Goal: Information Seeking & Learning: Learn about a topic

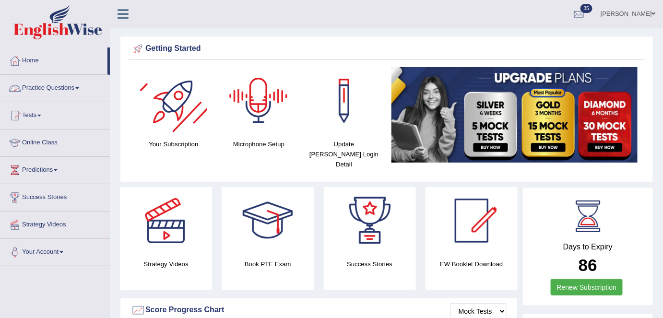
click at [80, 86] on link "Practice Questions" at bounding box center [54, 87] width 109 height 24
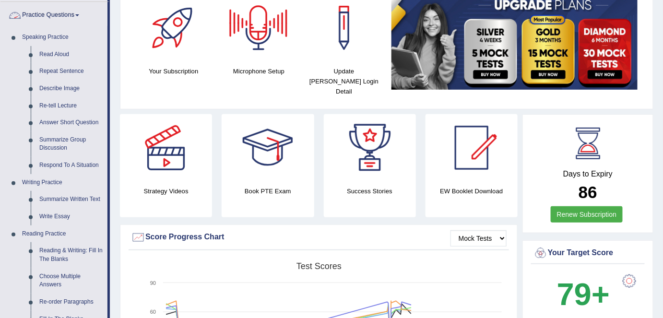
scroll to position [87, 0]
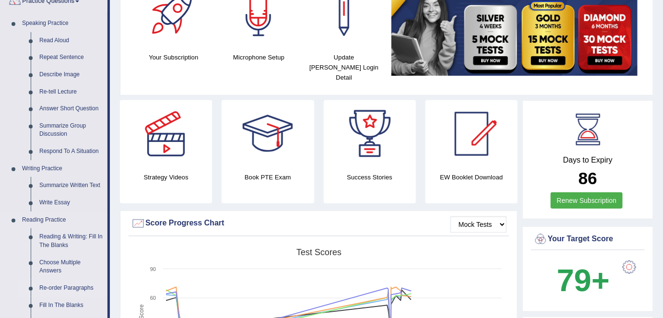
click at [64, 285] on link "Re-order Paragraphs" at bounding box center [71, 288] width 72 height 17
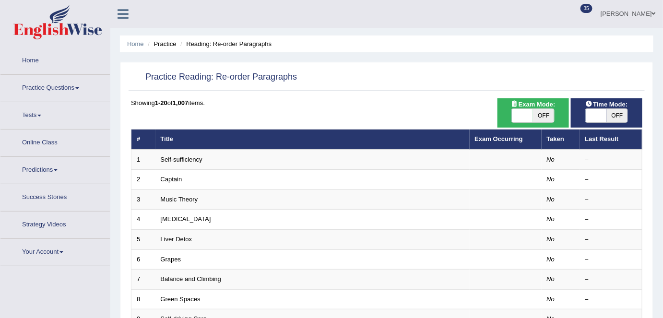
click at [541, 108] on div "Exam Mode: ON OFF" at bounding box center [533, 112] width 71 height 29
click at [543, 114] on span "OFF" at bounding box center [543, 115] width 21 height 13
checkbox input "true"
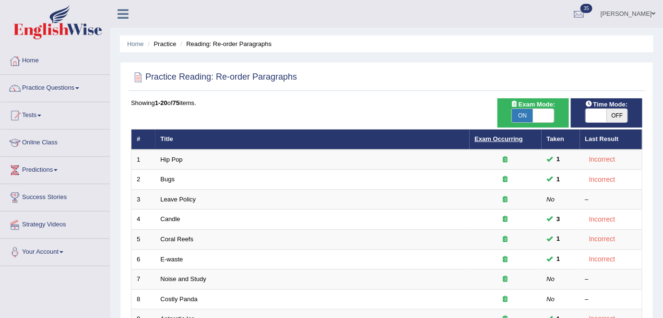
click at [484, 140] on link "Exam Occurring" at bounding box center [499, 138] width 48 height 7
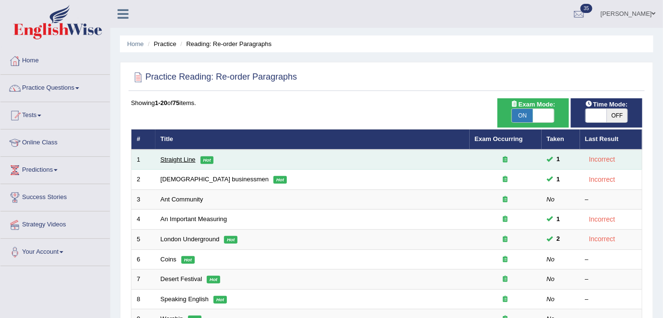
click at [180, 160] on link "Straight Line" at bounding box center [178, 159] width 35 height 7
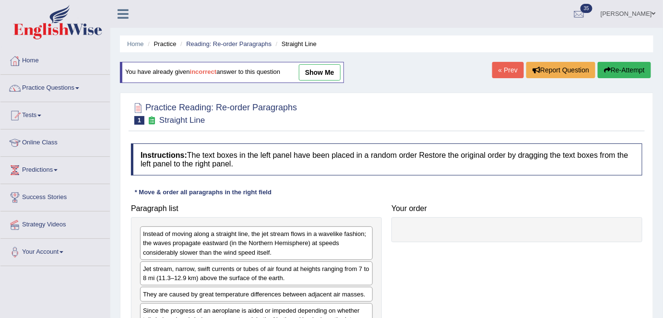
click at [501, 76] on link "« Prev" at bounding box center [508, 70] width 32 height 16
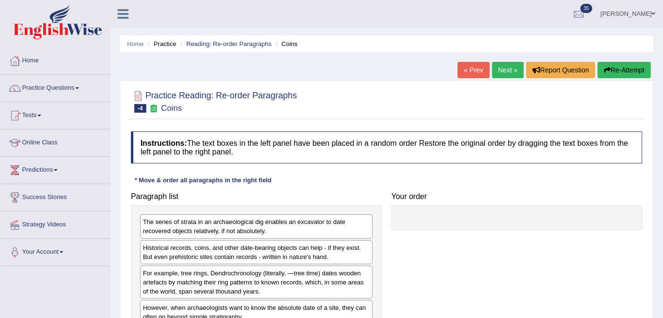
click at [467, 73] on link "« Prev" at bounding box center [474, 70] width 32 height 16
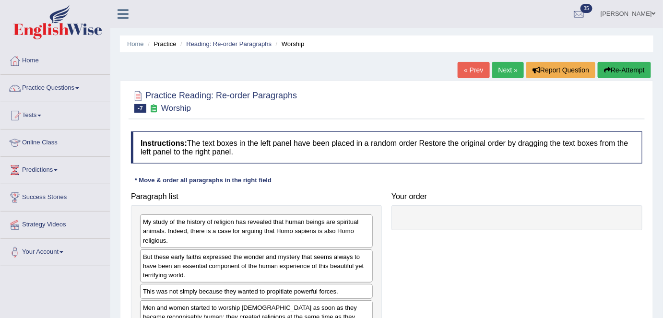
click at [467, 73] on link "« Prev" at bounding box center [474, 70] width 32 height 16
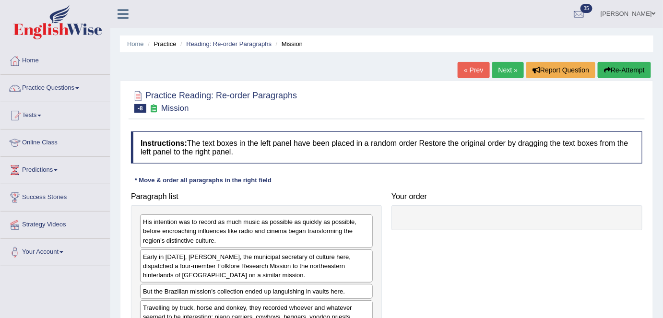
click at [463, 59] on div "Home Practice Reading: Re-order Paragraphs Mission « Prev Next » Report Questio…" at bounding box center [386, 240] width 553 height 480
click at [471, 74] on link "« Prev" at bounding box center [474, 70] width 32 height 16
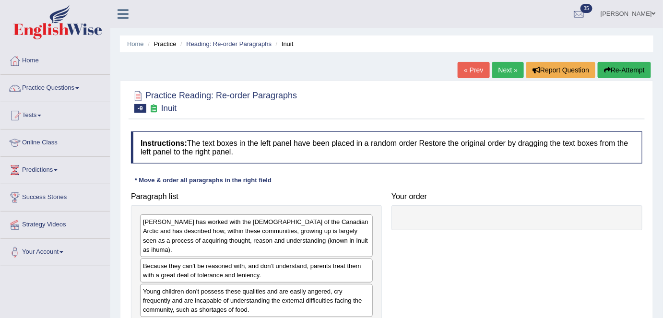
click at [471, 73] on link "« Prev" at bounding box center [474, 70] width 32 height 16
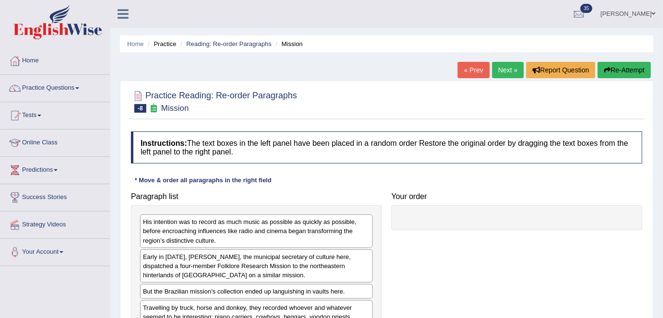
click at [507, 74] on link "Next »" at bounding box center [508, 70] width 32 height 16
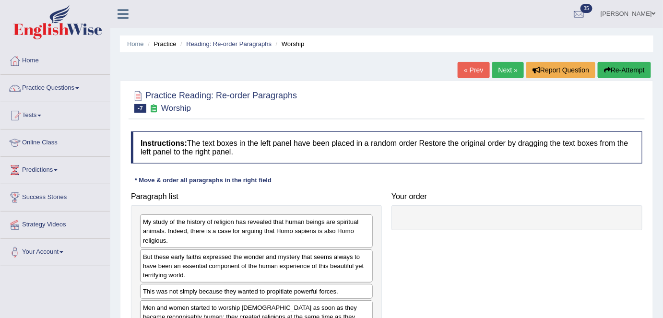
click at [500, 65] on link "Next »" at bounding box center [508, 70] width 32 height 16
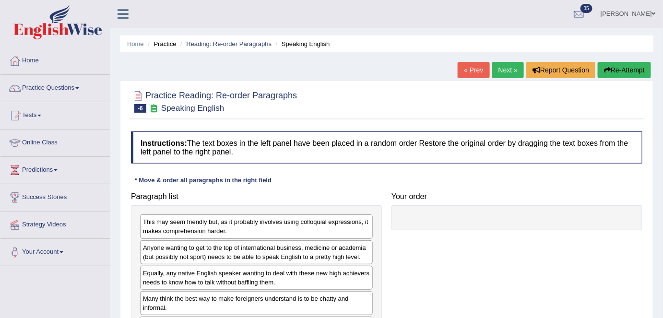
click at [503, 73] on link "Next »" at bounding box center [508, 70] width 32 height 16
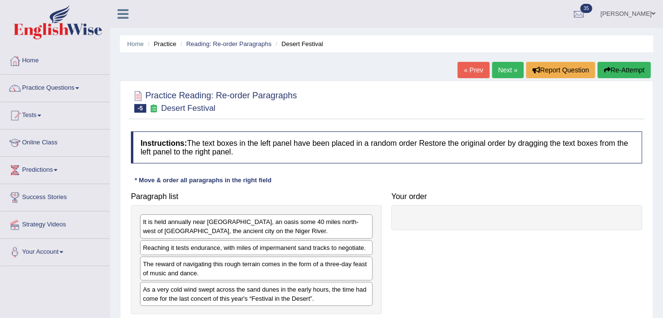
click at [202, 49] on ul "Home Practice Reading: Re-order Paragraphs Desert Festival" at bounding box center [387, 44] width 534 height 17
click at [205, 46] on link "Reading: Re-order Paragraphs" at bounding box center [228, 43] width 85 height 7
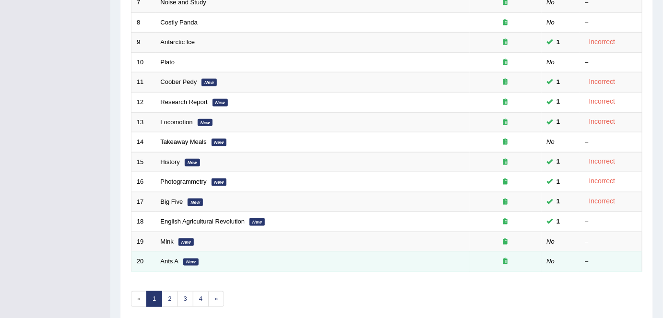
scroll to position [313, 0]
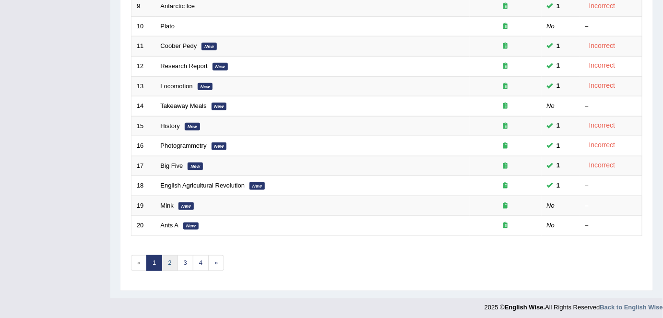
click at [168, 259] on link "2" at bounding box center [170, 263] width 16 height 16
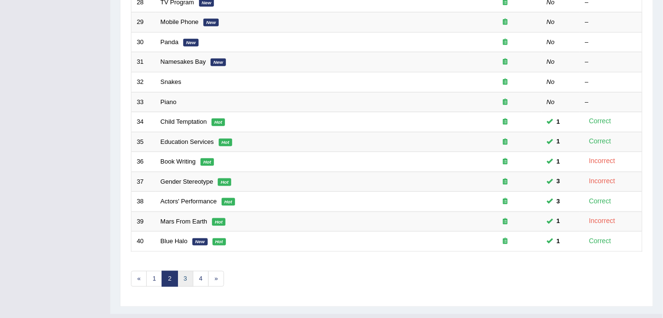
scroll to position [305, 0]
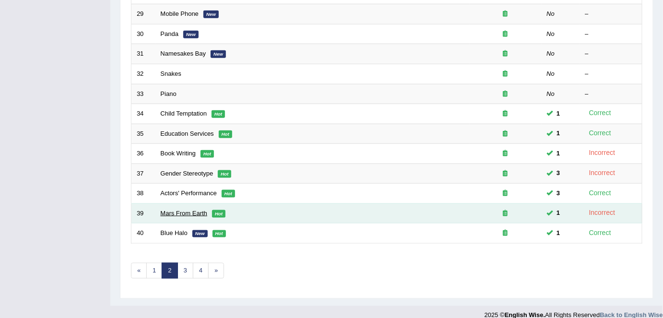
click at [201, 211] on link "Mars From Earth" at bounding box center [184, 213] width 47 height 7
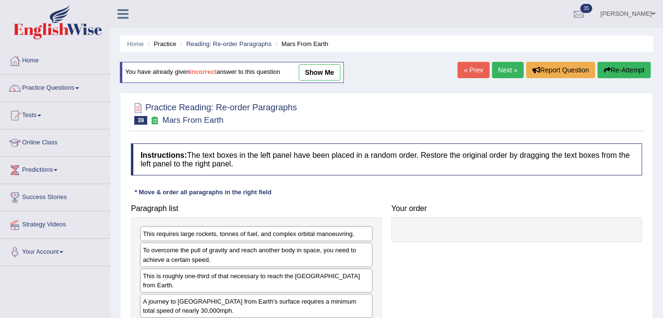
click at [323, 71] on link "show me" at bounding box center [320, 72] width 42 height 16
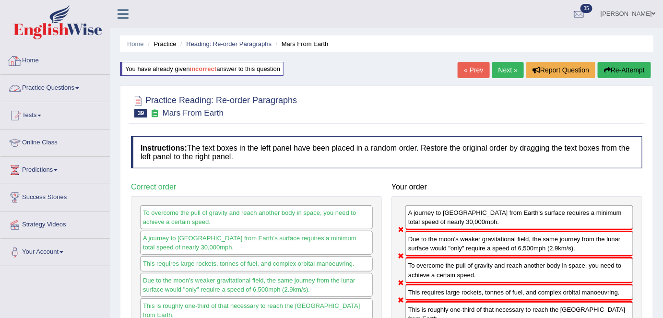
click at [27, 62] on link "Home" at bounding box center [54, 59] width 109 height 24
